Goal: Download file/media

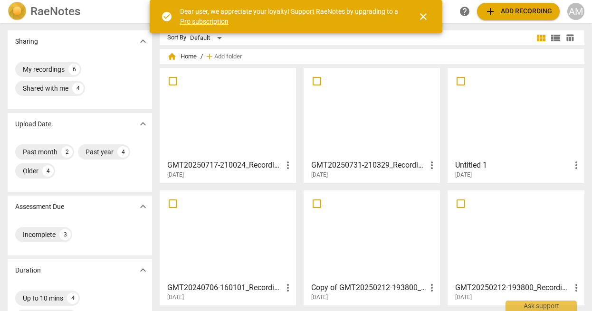
click at [508, 12] on span "add Add recording" at bounding box center [517, 11] width 67 height 11
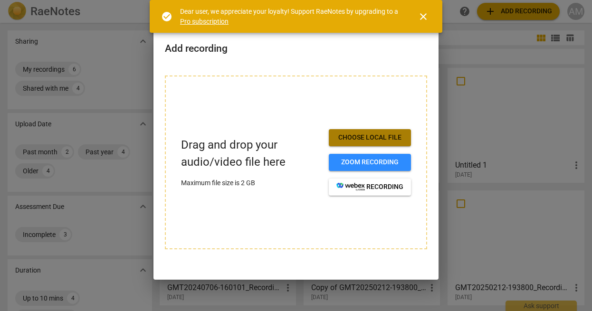
click at [360, 134] on span "Choose local file" at bounding box center [369, 137] width 67 height 9
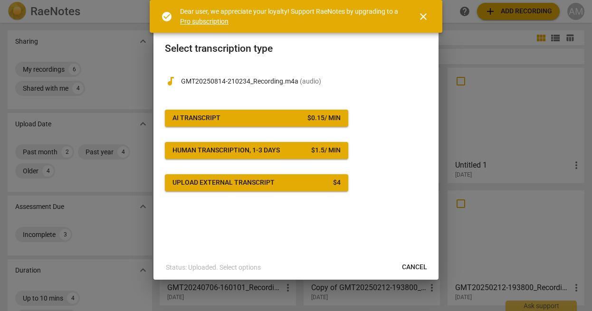
click at [211, 20] on link "Pro subscription" at bounding box center [204, 22] width 48 height 8
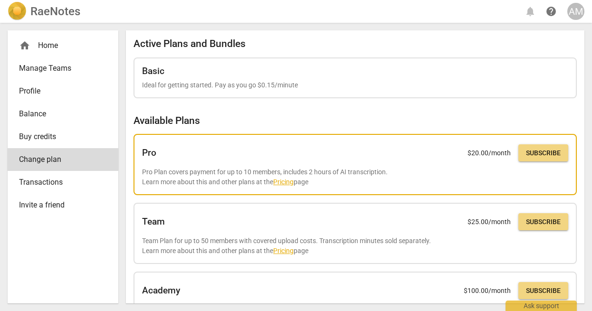
click at [280, 180] on link "Pricing" at bounding box center [283, 182] width 20 height 8
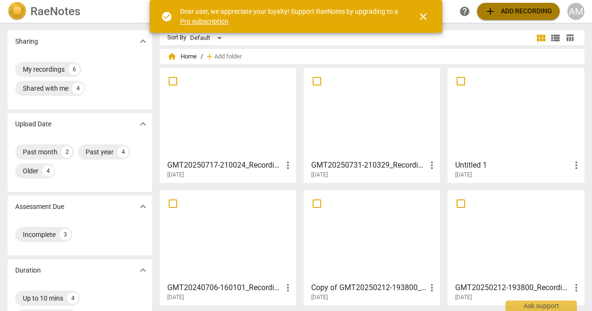
click at [507, 8] on span "add Add recording" at bounding box center [517, 11] width 67 height 11
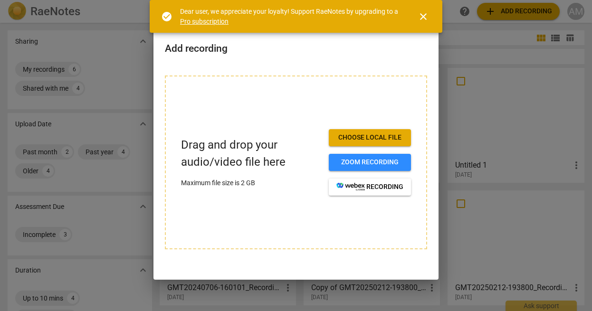
click at [347, 132] on button "Choose local file" at bounding box center [370, 137] width 82 height 17
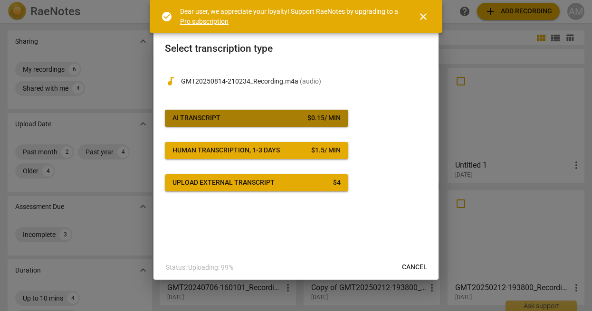
click at [262, 114] on span "AI Transcript $ 0.15 / min" at bounding box center [256, 117] width 168 height 9
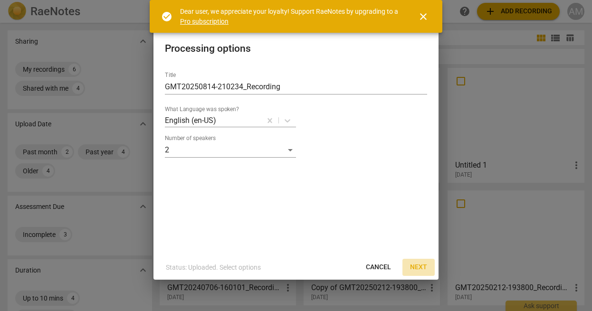
click at [415, 264] on span "Next" at bounding box center [418, 267] width 17 height 9
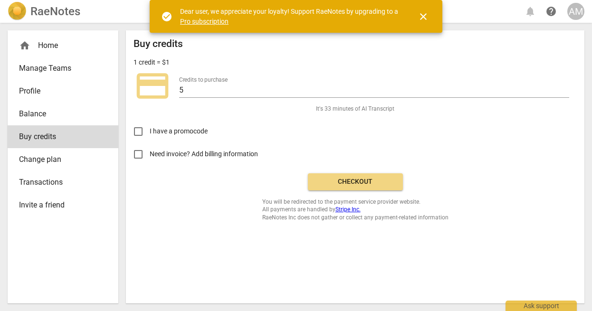
click at [382, 185] on span "Checkout" at bounding box center [355, 181] width 80 height 9
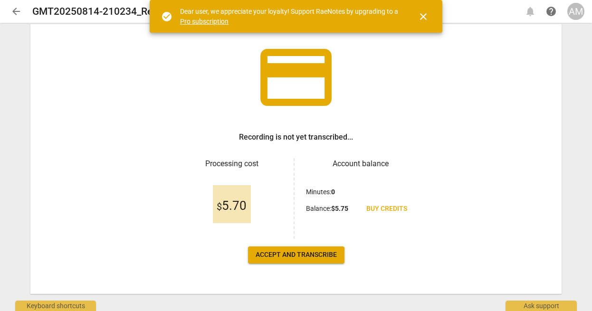
scroll to position [51, 0]
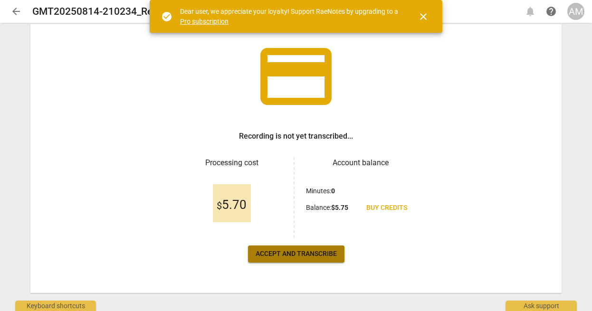
click at [336, 255] on button "Accept and transcribe" at bounding box center [296, 254] width 96 height 17
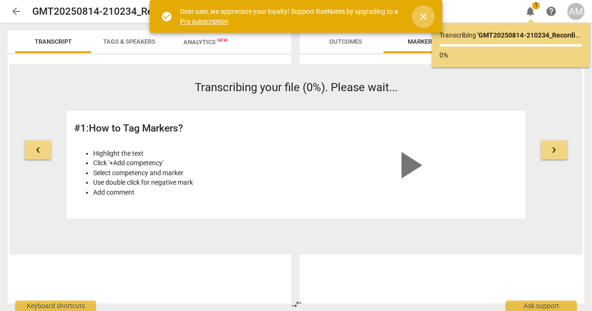
click at [418, 15] on span "close" at bounding box center [422, 16] width 11 height 11
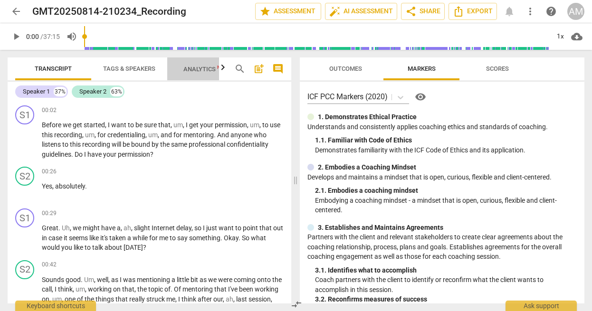
click at [201, 66] on span "Analytics New" at bounding box center [205, 69] width 44 height 7
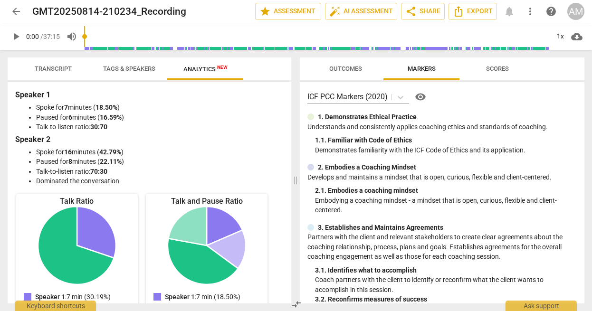
scroll to position [0, 0]
click at [373, 15] on span "auto_fix_high AI Assessment" at bounding box center [361, 11] width 64 height 11
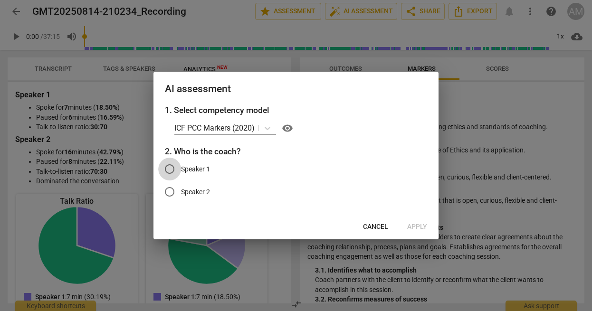
click at [177, 169] on input "Speaker 1" at bounding box center [169, 169] width 23 height 23
radio input "true"
click at [408, 226] on span "Apply" at bounding box center [417, 226] width 20 height 9
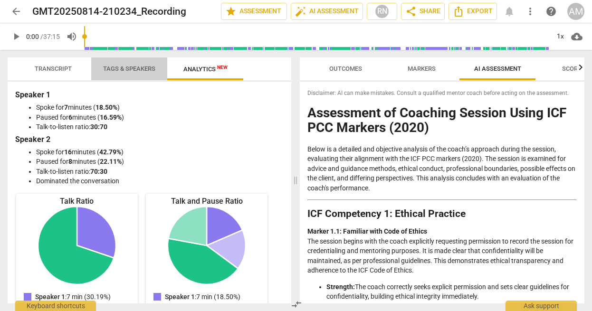
click at [118, 66] on span "Tags & Speakers" at bounding box center [129, 68] width 52 height 7
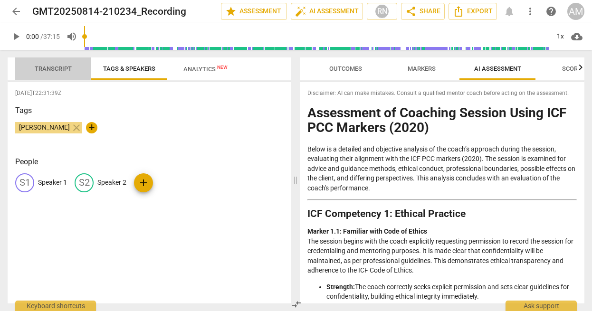
click at [61, 70] on span "Transcript" at bounding box center [53, 68] width 37 height 7
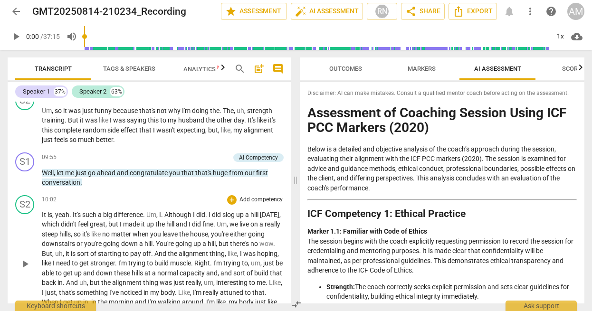
scroll to position [2163, 0]
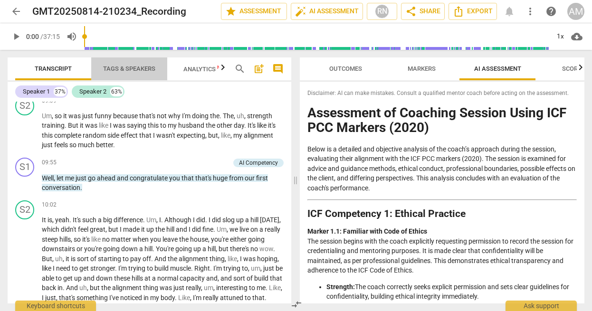
click at [131, 68] on span "Tags & Speakers" at bounding box center [129, 68] width 52 height 7
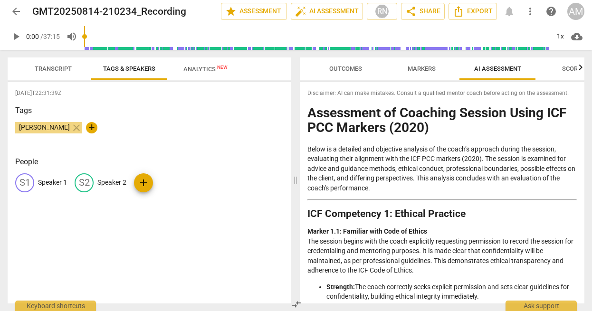
click at [54, 65] on span "Transcript" at bounding box center [53, 68] width 37 height 7
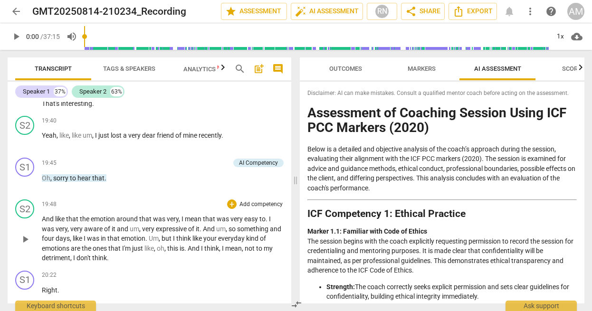
scroll to position [3833, 0]
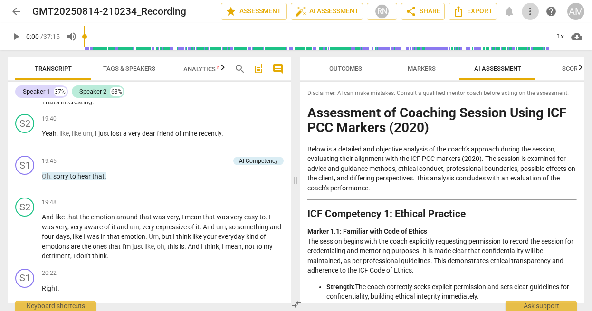
click at [530, 9] on span "more_vert" at bounding box center [529, 11] width 11 height 11
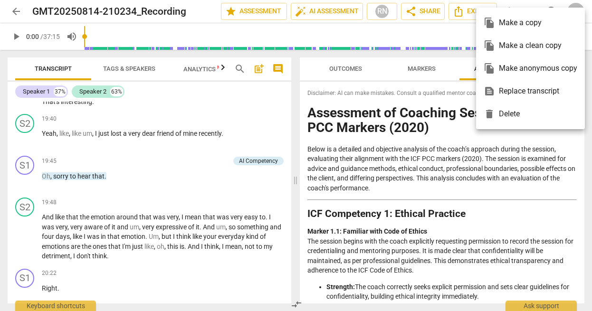
click at [178, 89] on div at bounding box center [296, 155] width 592 height 311
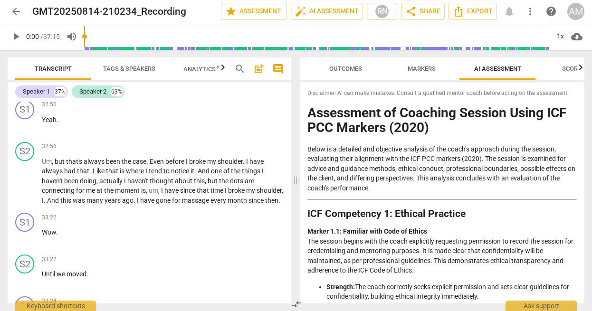
scroll to position [6826, 0]
click at [472, 12] on span "Export" at bounding box center [473, 11] width 40 height 11
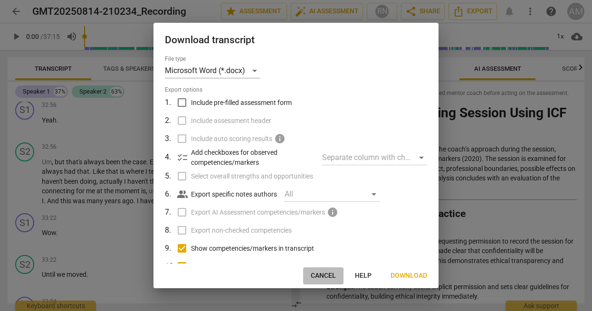
click at [323, 277] on span "Cancel" at bounding box center [323, 275] width 25 height 9
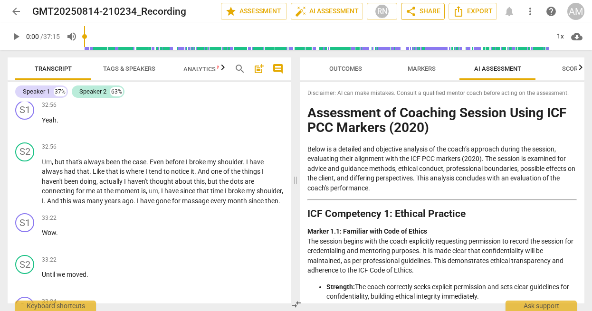
click at [439, 11] on span "share Share" at bounding box center [422, 11] width 35 height 11
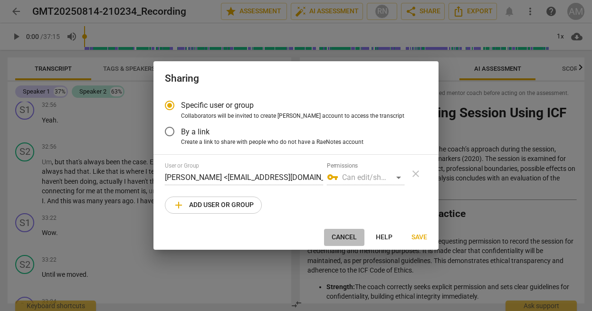
click at [343, 241] on span "Cancel" at bounding box center [343, 237] width 25 height 9
radio input "false"
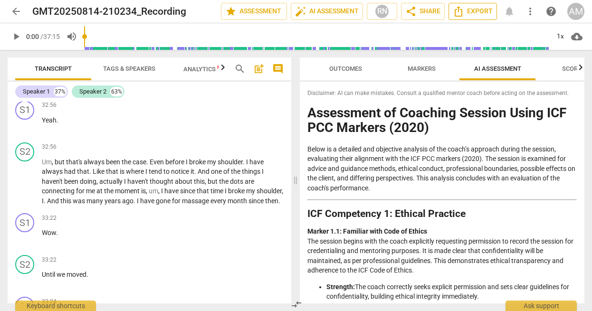
click at [486, 11] on span "Export" at bounding box center [473, 11] width 40 height 11
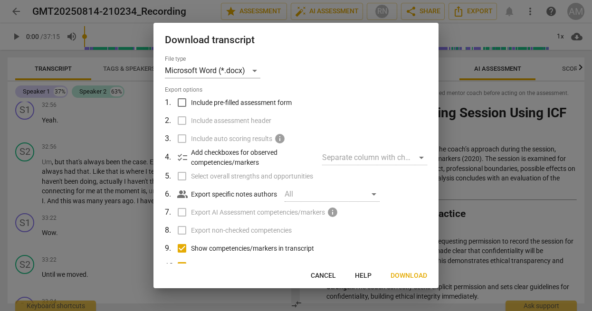
click at [181, 104] on input "Include pre-filled assessment form" at bounding box center [182, 103] width 18 height 18
checkbox input "true"
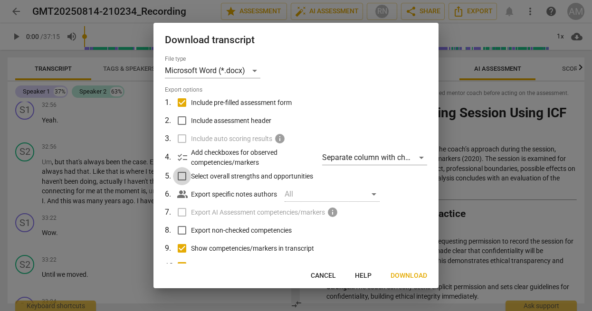
click at [181, 175] on input "Select overall strengths and opportunities" at bounding box center [182, 176] width 18 height 18
checkbox input "true"
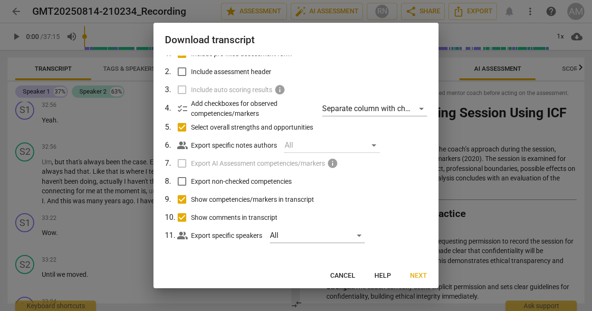
scroll to position [48, 0]
click at [416, 272] on span "Next" at bounding box center [418, 275] width 17 height 9
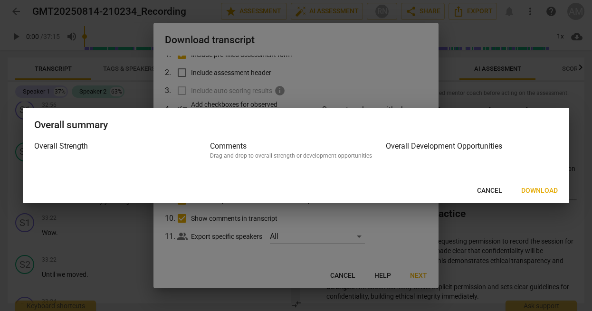
click at [548, 194] on span "Download" at bounding box center [539, 190] width 37 height 9
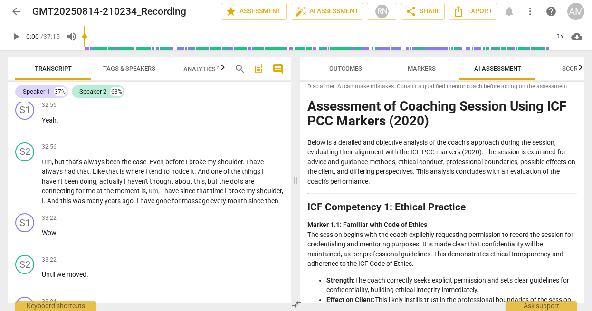
scroll to position [2, 0]
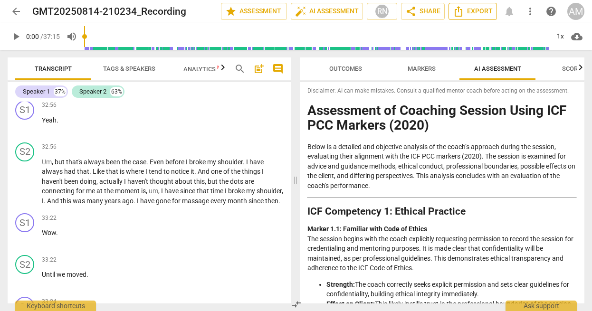
click at [478, 8] on span "Export" at bounding box center [473, 11] width 40 height 11
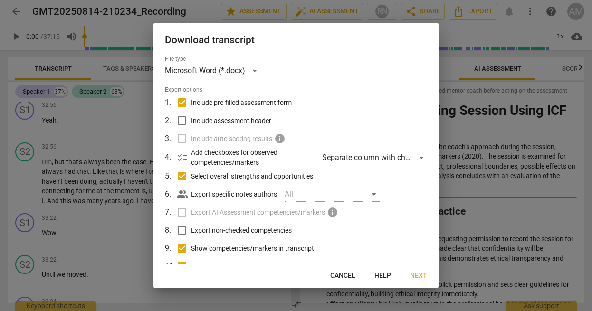
click at [476, 153] on div at bounding box center [296, 155] width 592 height 311
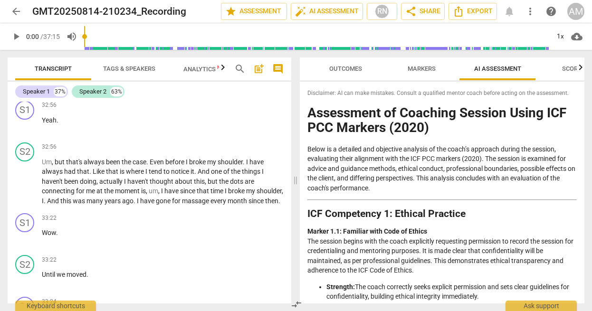
scroll to position [0, 0]
click at [251, 11] on span "star Assessment" at bounding box center [253, 11] width 57 height 11
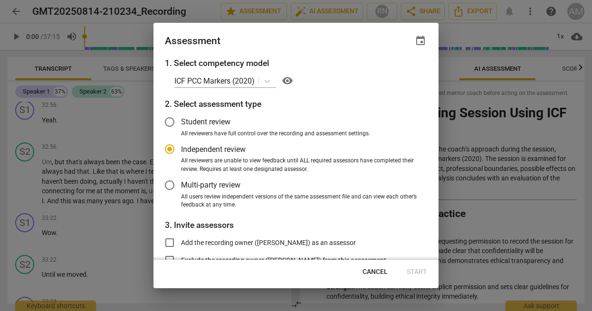
click at [367, 266] on button "Cancel" at bounding box center [375, 272] width 40 height 17
radio input "false"
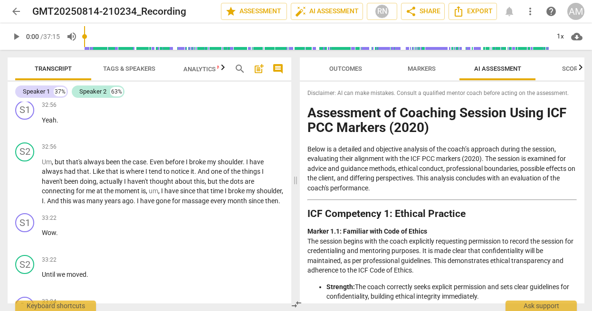
click at [429, 71] on span "Markers" at bounding box center [421, 68] width 28 height 7
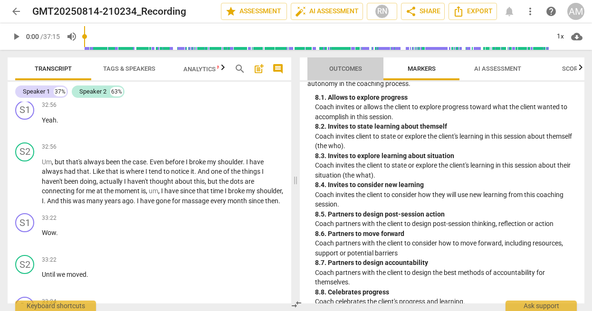
click at [344, 65] on span "Outcomes" at bounding box center [345, 68] width 33 height 7
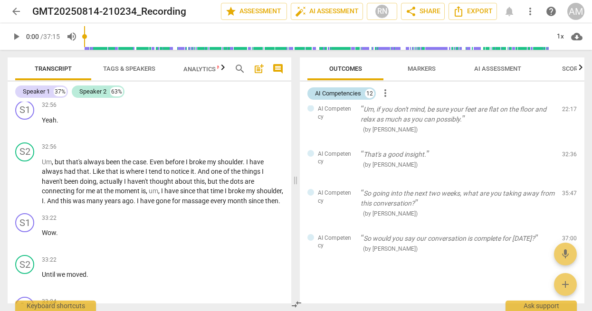
click at [342, 93] on div "AI Competencies" at bounding box center [338, 93] width 46 height 9
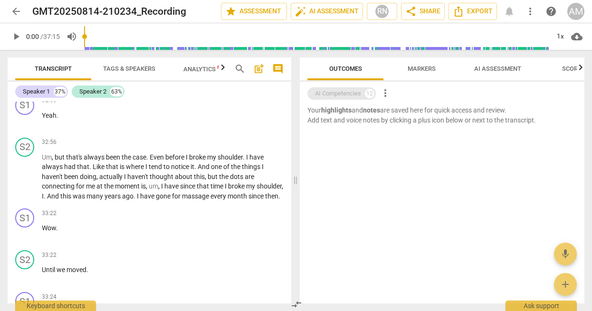
click at [357, 94] on div "AI Competencies" at bounding box center [338, 93] width 46 height 9
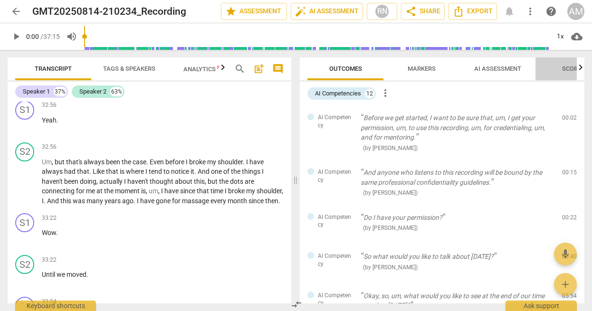
click at [566, 66] on span "Scores" at bounding box center [573, 68] width 23 height 7
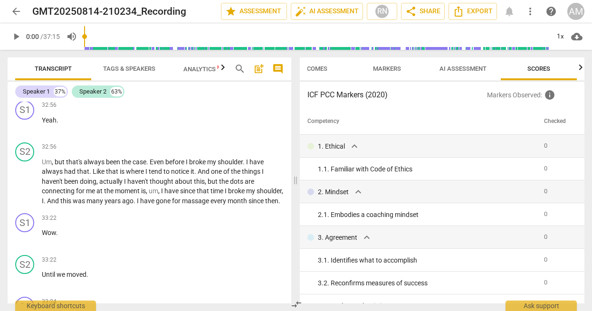
scroll to position [0, 35]
click at [551, 73] on span "Scores" at bounding box center [539, 69] width 46 height 13
click at [457, 70] on span "AI Assessment" at bounding box center [462, 68] width 47 height 7
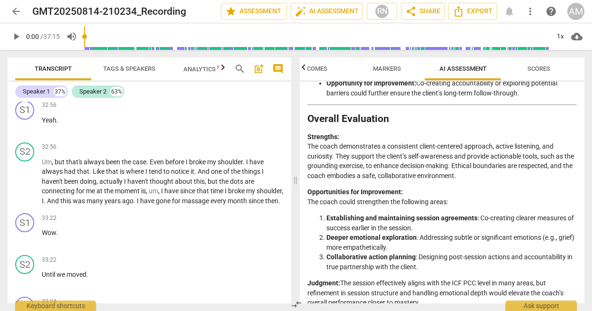
scroll to position [1635, 0]
click at [533, 16] on span "more_vert" at bounding box center [529, 11] width 11 height 11
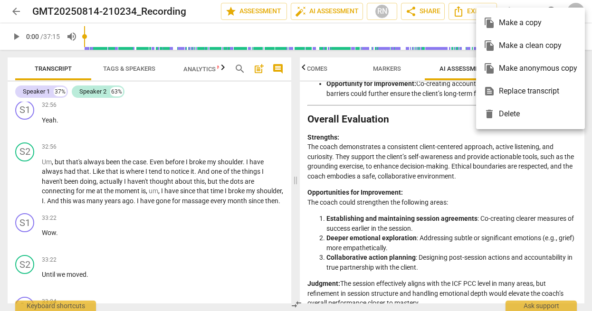
click at [440, 107] on div at bounding box center [296, 155] width 592 height 311
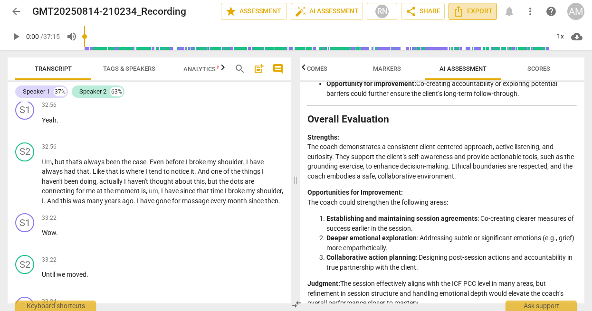
click at [492, 17] on span "Export" at bounding box center [473, 11] width 40 height 11
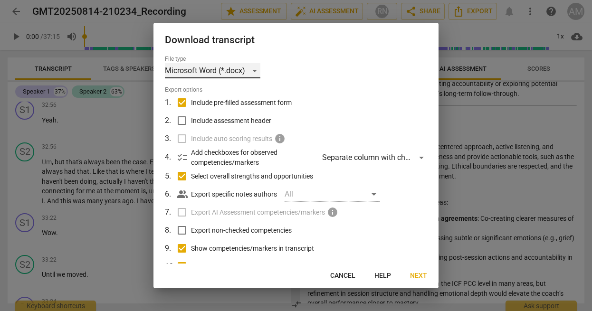
click at [260, 73] on div "Microsoft Word (*.docx)" at bounding box center [212, 70] width 95 height 15
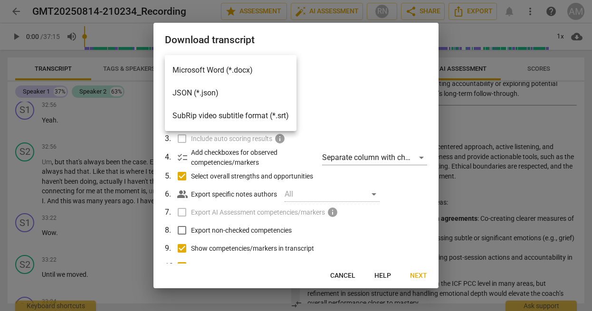
click at [253, 72] on li "Microsoft Word (*.docx)" at bounding box center [231, 70] width 132 height 23
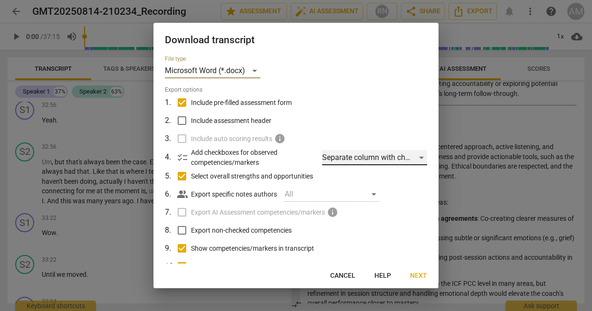
click at [338, 160] on div "Separate column with check marks" at bounding box center [374, 157] width 105 height 15
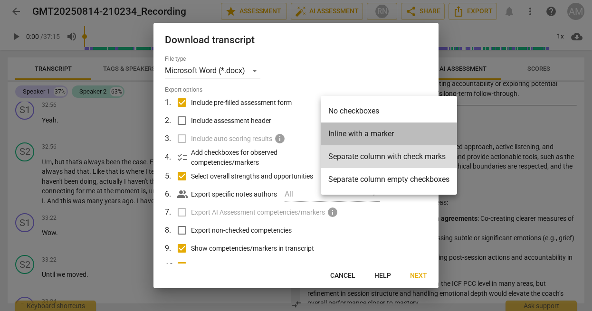
click at [342, 135] on li "Inline with a marker" at bounding box center [389, 134] width 136 height 23
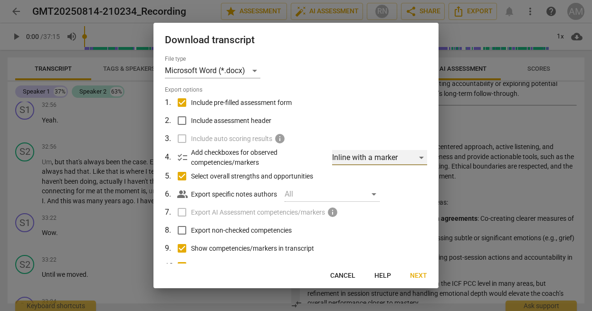
click at [341, 156] on div "Inline with a marker" at bounding box center [379, 157] width 95 height 15
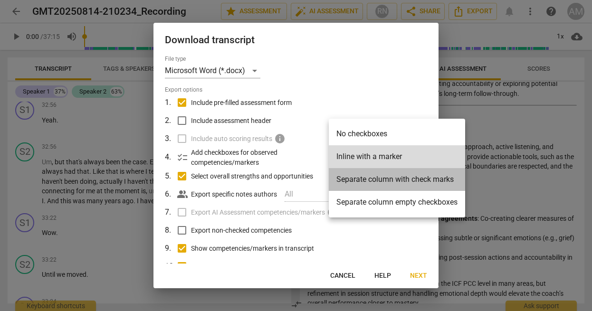
click at [345, 179] on li "Separate column with check marks" at bounding box center [397, 179] width 136 height 23
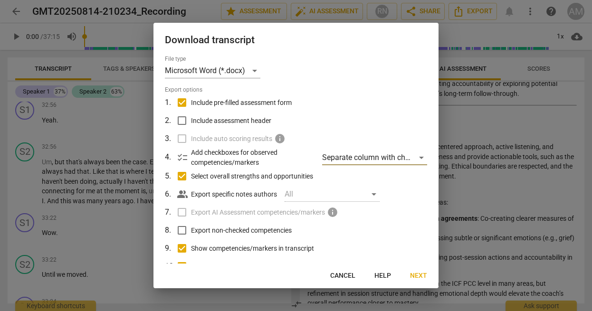
click at [182, 102] on input "Include pre-filled assessment form" at bounding box center [182, 103] width 18 height 18
checkbox input "false"
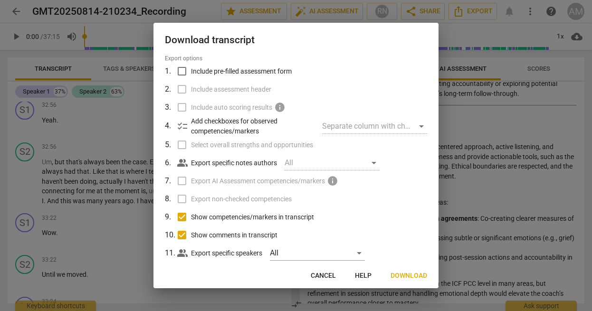
scroll to position [34, 0]
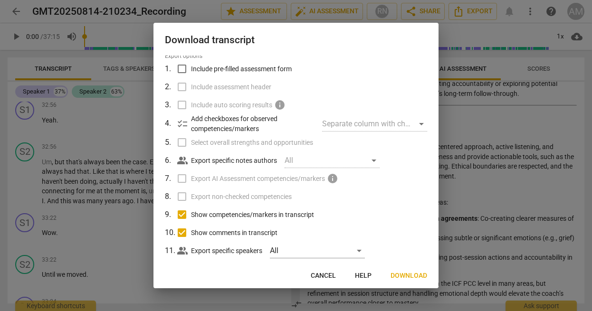
click at [405, 275] on span "Download" at bounding box center [408, 275] width 37 height 9
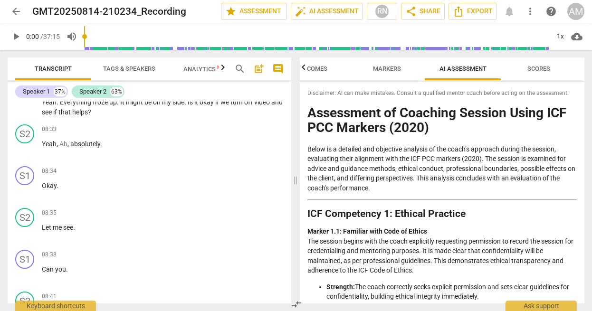
scroll to position [1627, 0]
